Goal: Entertainment & Leisure: Consume media (video, audio)

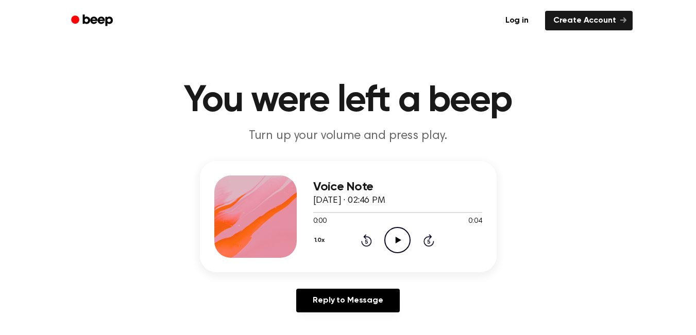
click at [392, 235] on icon "Play Audio" at bounding box center [397, 240] width 26 height 26
click at [399, 240] on icon at bounding box center [399, 240] width 6 height 7
click at [404, 240] on icon "Play Audio" at bounding box center [397, 240] width 26 height 26
click at [400, 242] on icon "Play Audio" at bounding box center [397, 240] width 26 height 26
click at [398, 246] on icon "Play Audio" at bounding box center [397, 240] width 26 height 26
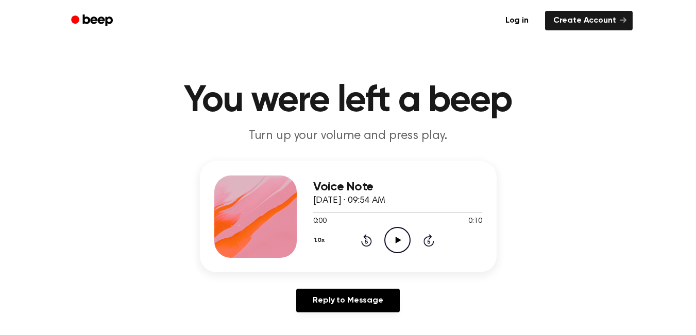
click at [401, 240] on icon "Play Audio" at bounding box center [397, 240] width 26 height 26
click at [394, 238] on icon "Play Audio" at bounding box center [397, 240] width 26 height 26
